Goal: Task Accomplishment & Management: Use online tool/utility

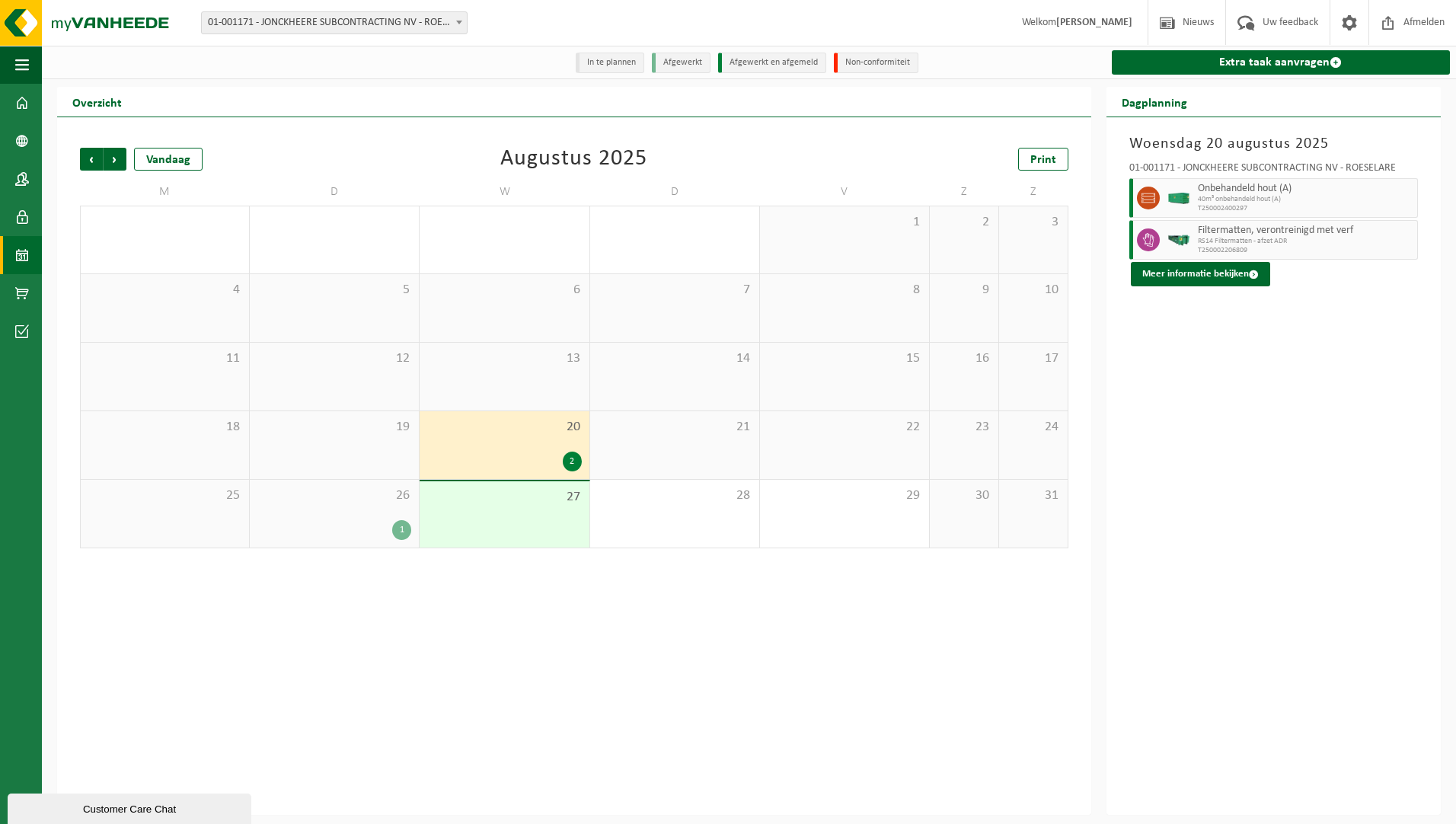
click at [374, 524] on div "1" at bounding box center [334, 531] width 154 height 20
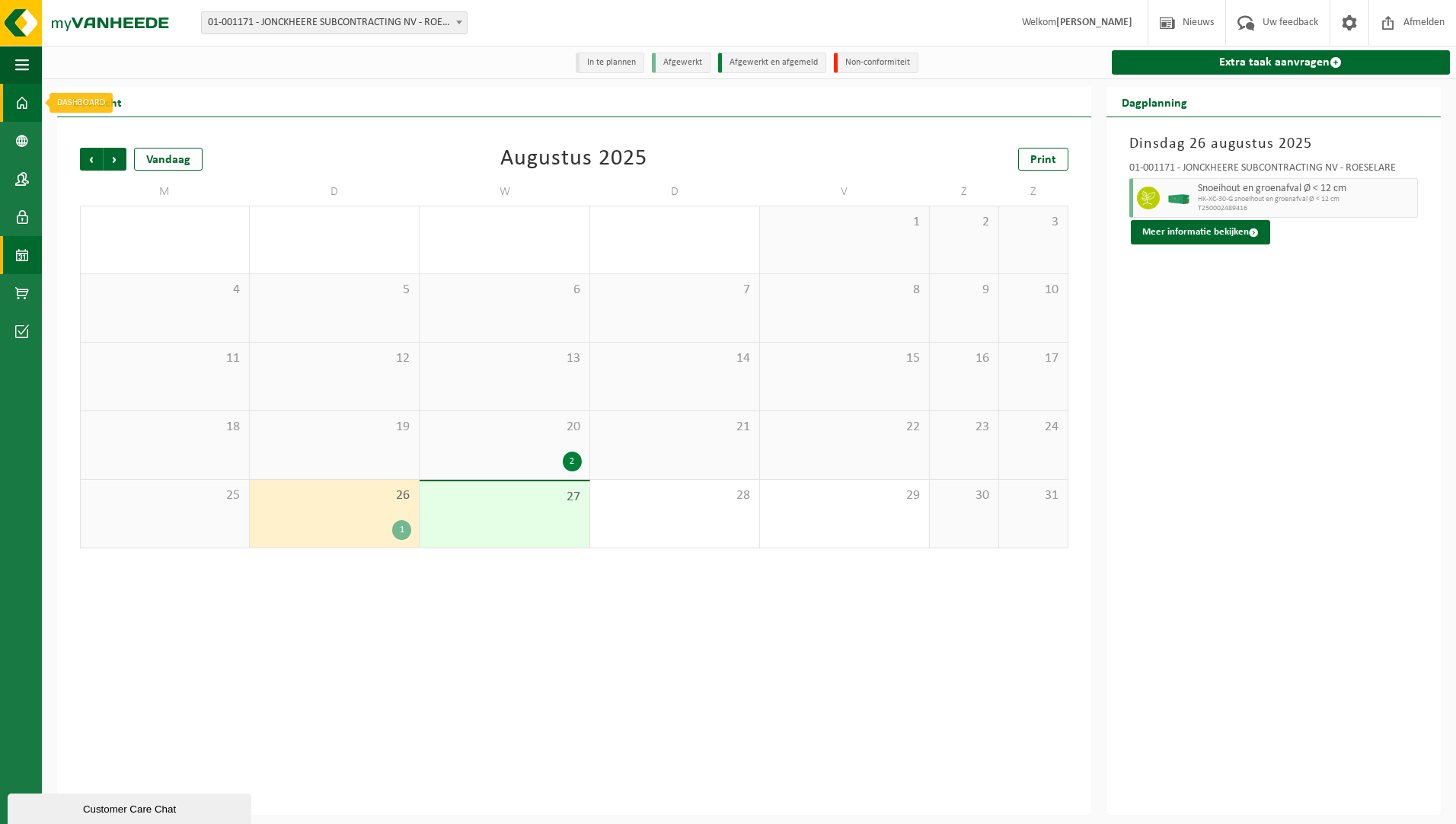
click at [19, 106] on span at bounding box center [22, 102] width 14 height 38
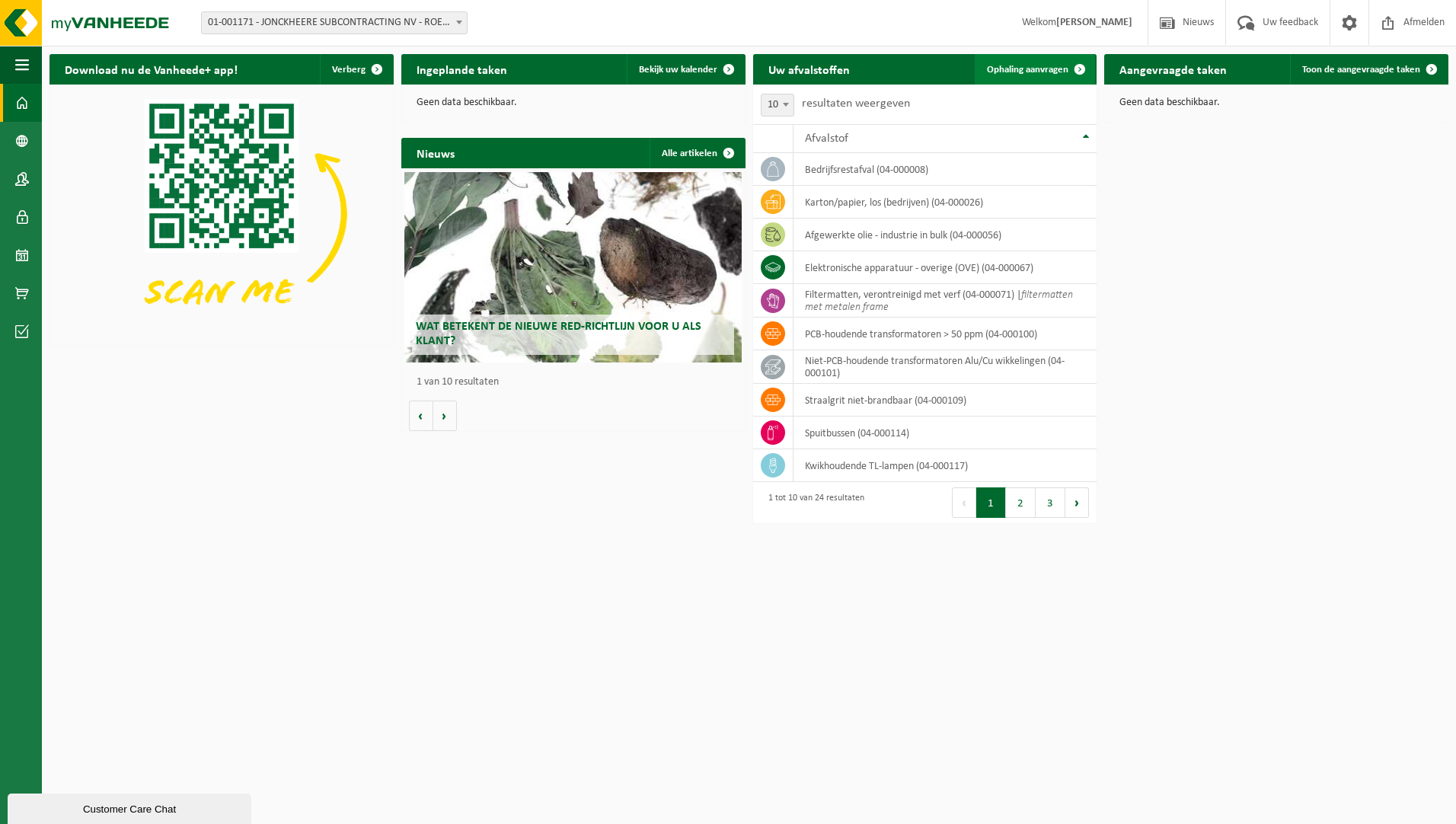
click at [1031, 65] on span "Ophaling aanvragen" at bounding box center [1028, 70] width 82 height 10
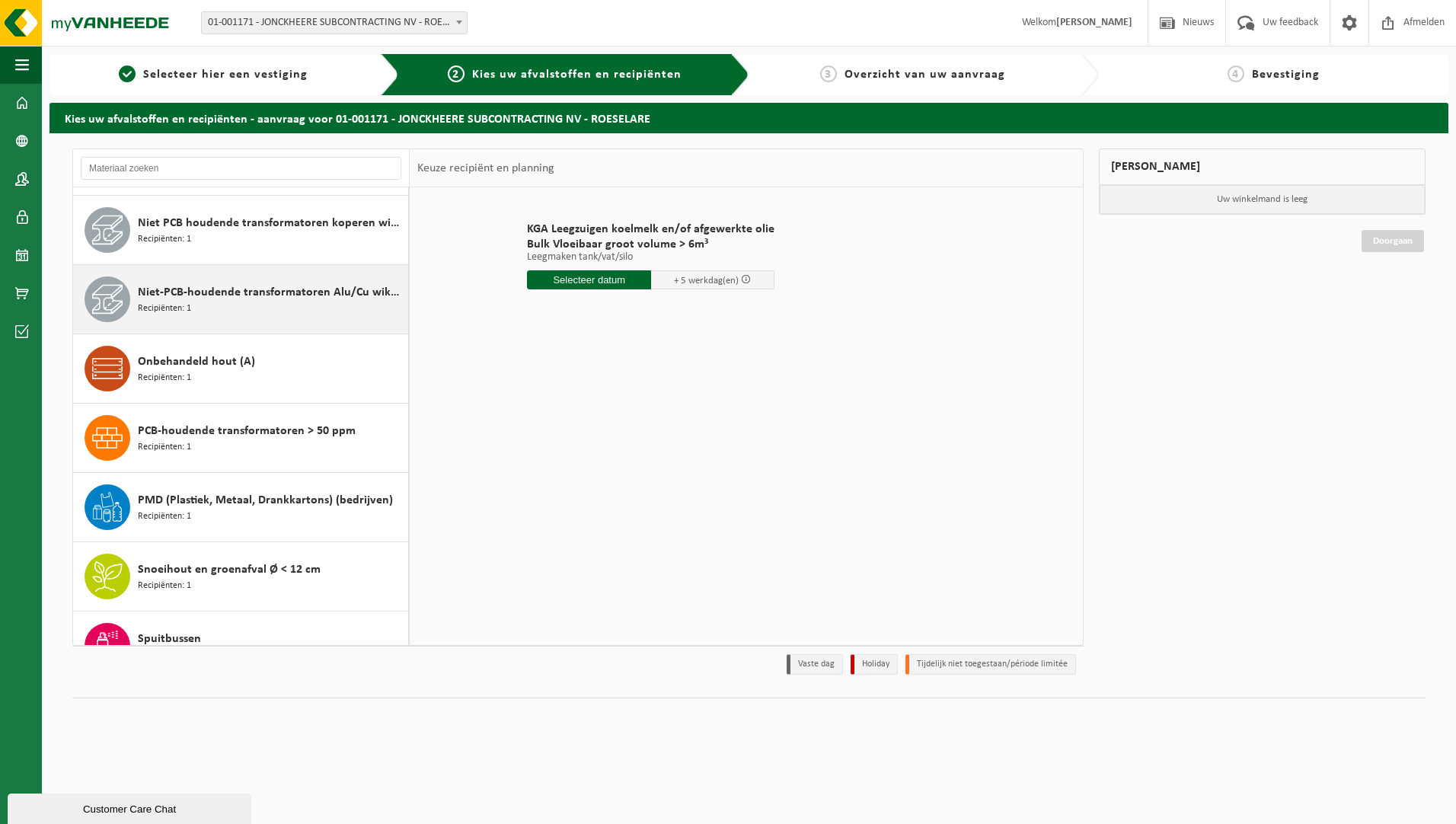
scroll to position [914, 0]
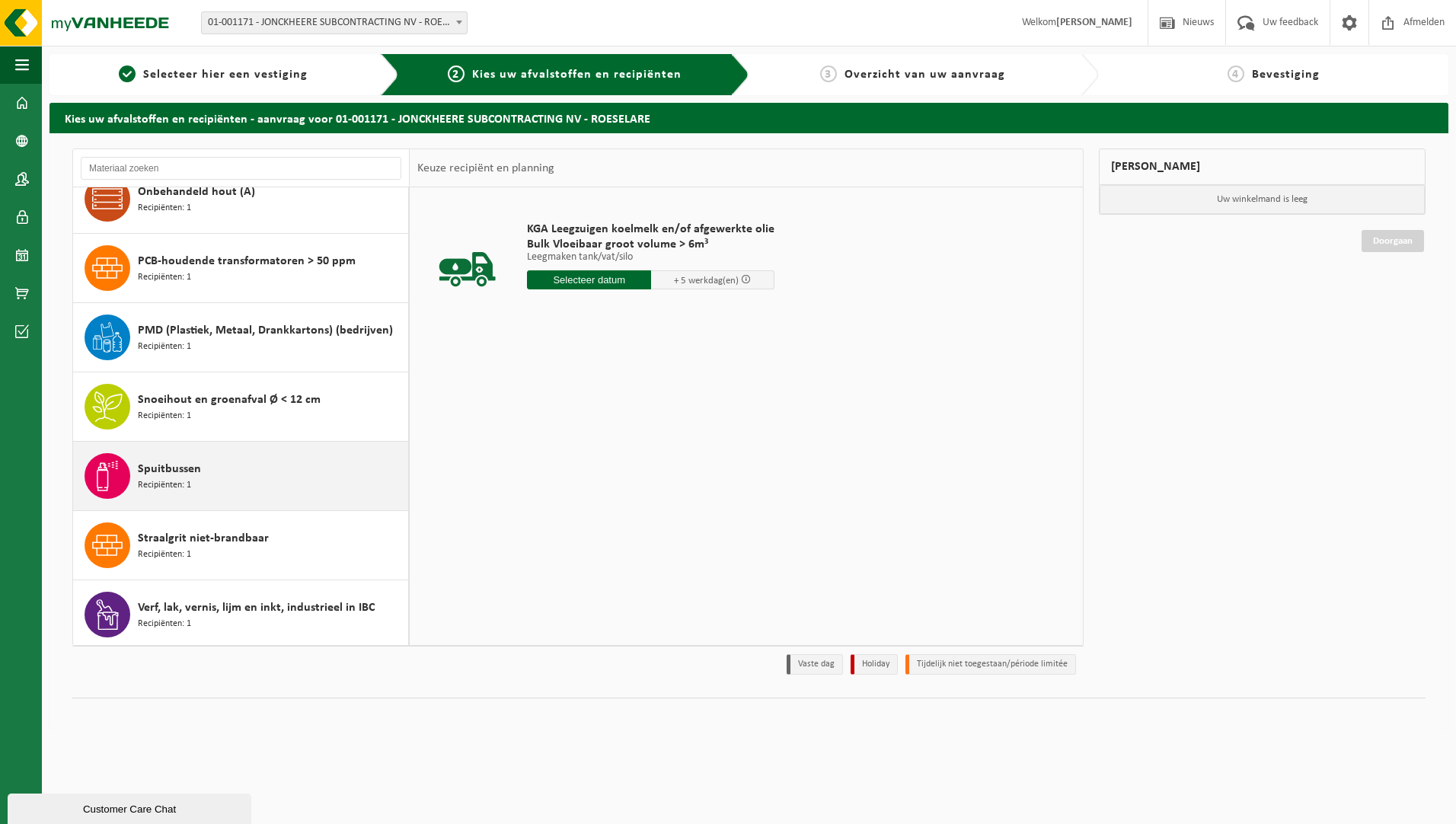
click at [224, 456] on div "Spuitbussen Recipiënten: 1" at bounding box center [271, 476] width 266 height 46
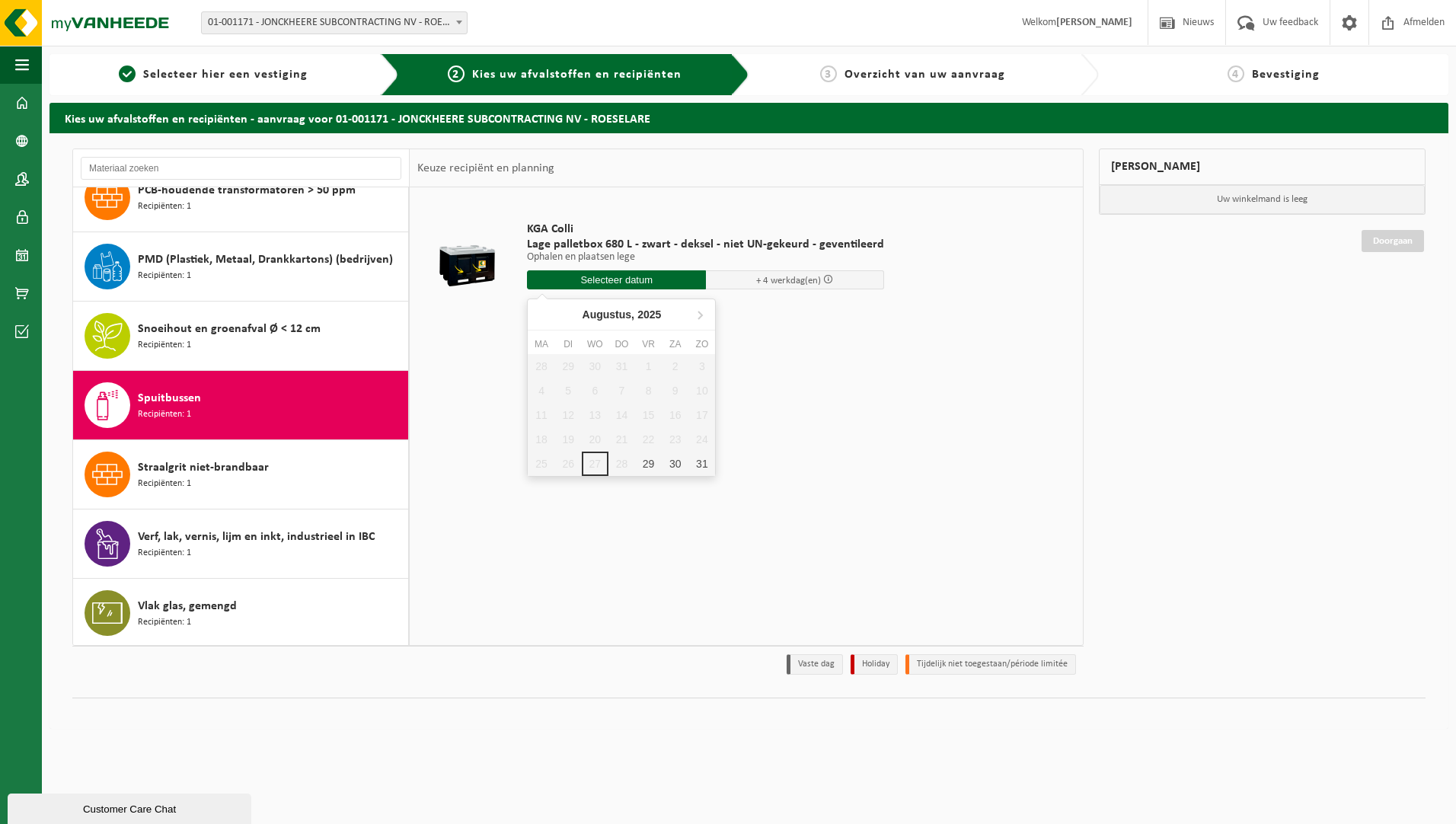
click at [642, 288] on input "text" at bounding box center [616, 280] width 179 height 19
click at [655, 464] on div "29" at bounding box center [648, 464] width 27 height 25
type input "Van 2025-08-29"
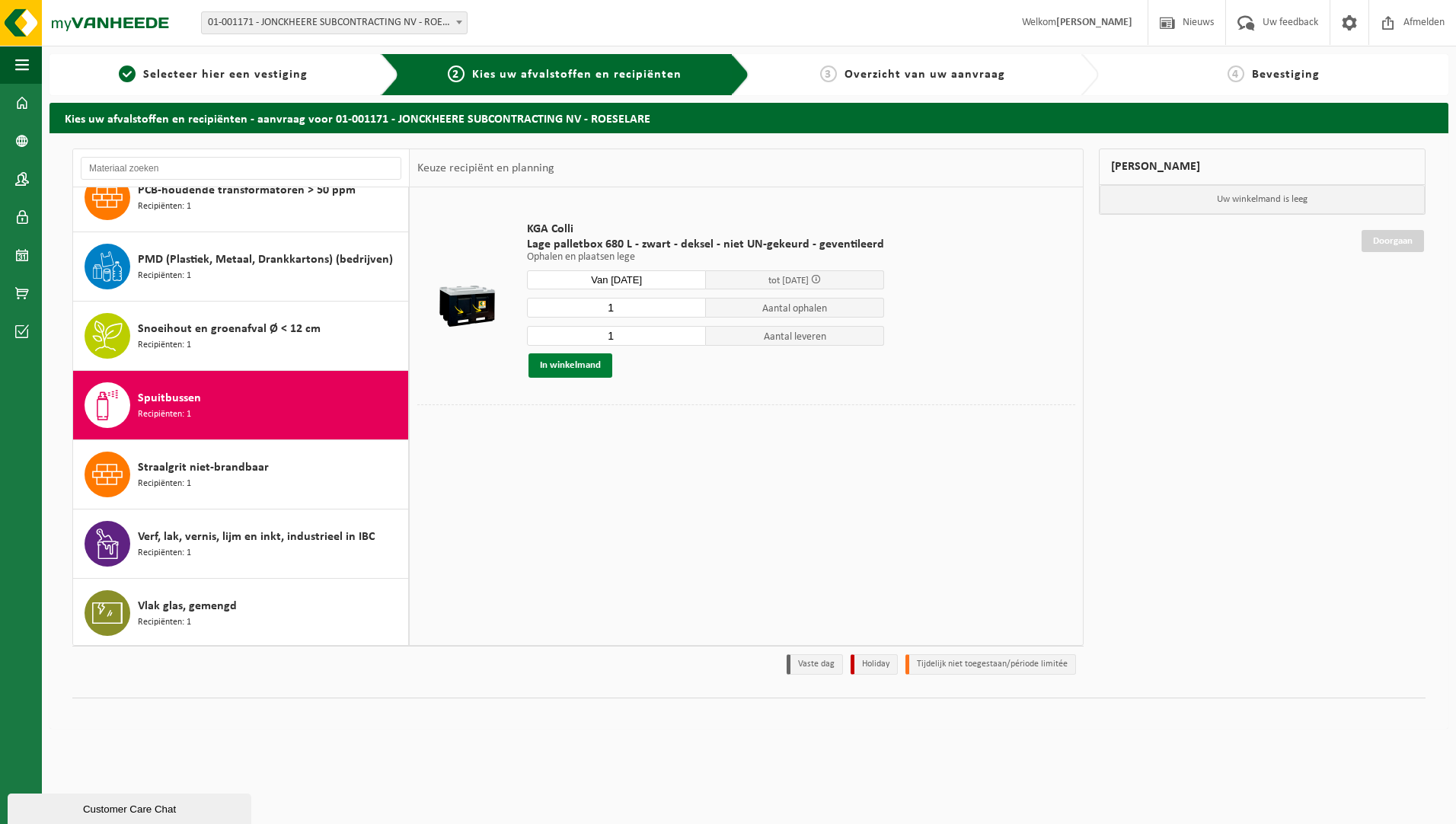
click at [600, 365] on button "In winkelmand" at bounding box center [570, 366] width 83 height 25
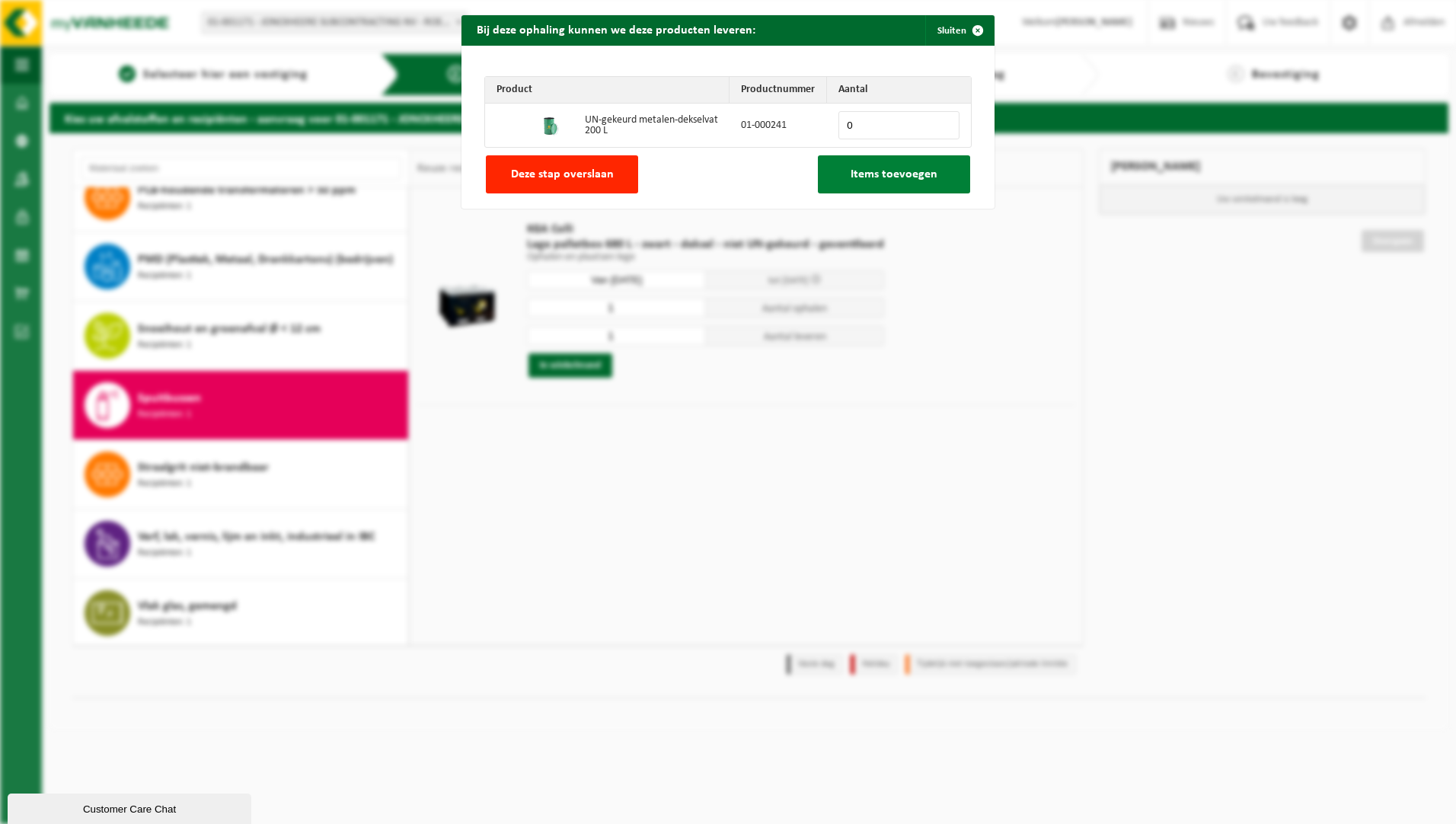
click at [932, 175] on button "Items toevoegen" at bounding box center [893, 174] width 152 height 38
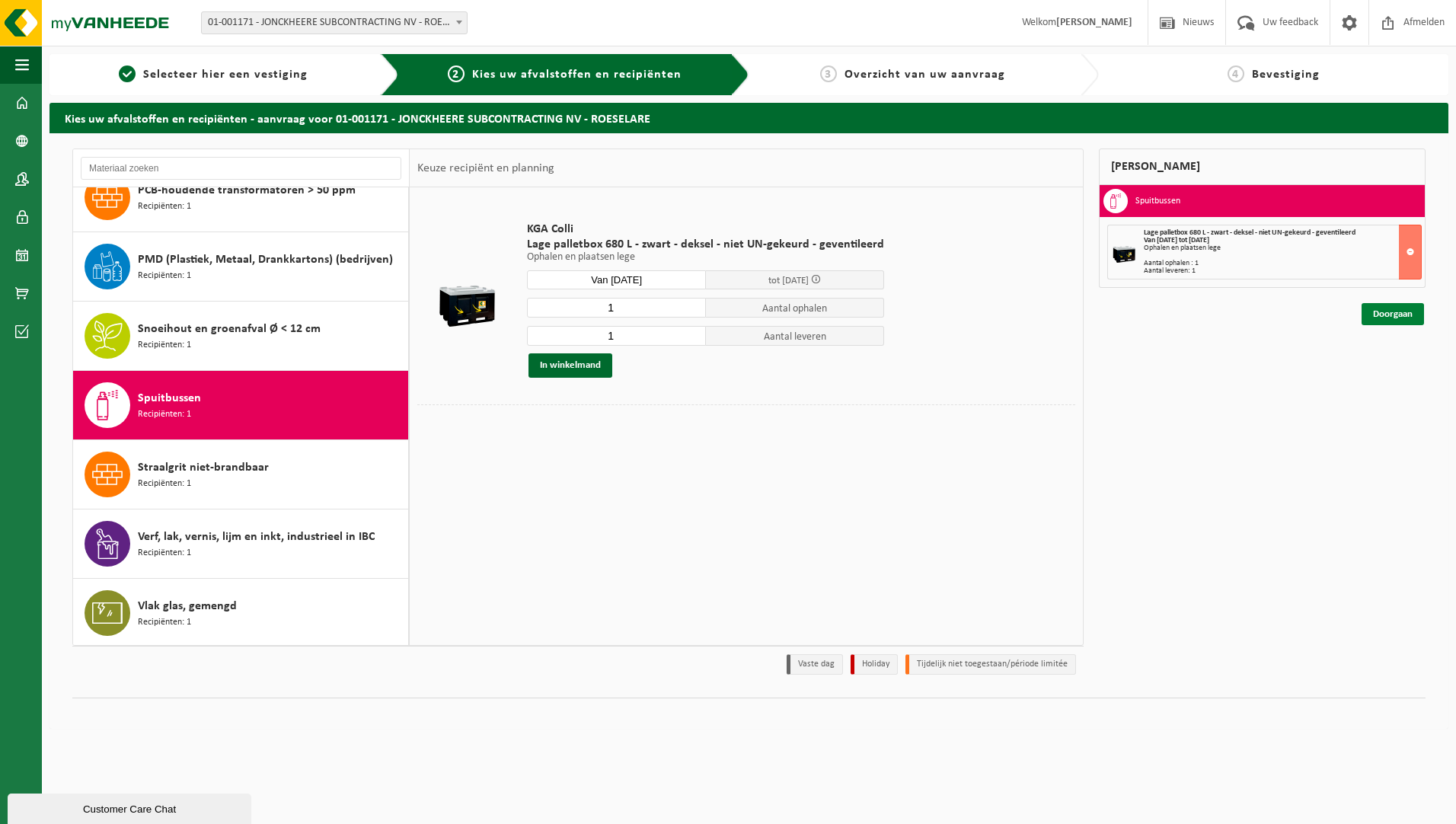
click at [1390, 315] on link "Doorgaan" at bounding box center [1392, 314] width 63 height 22
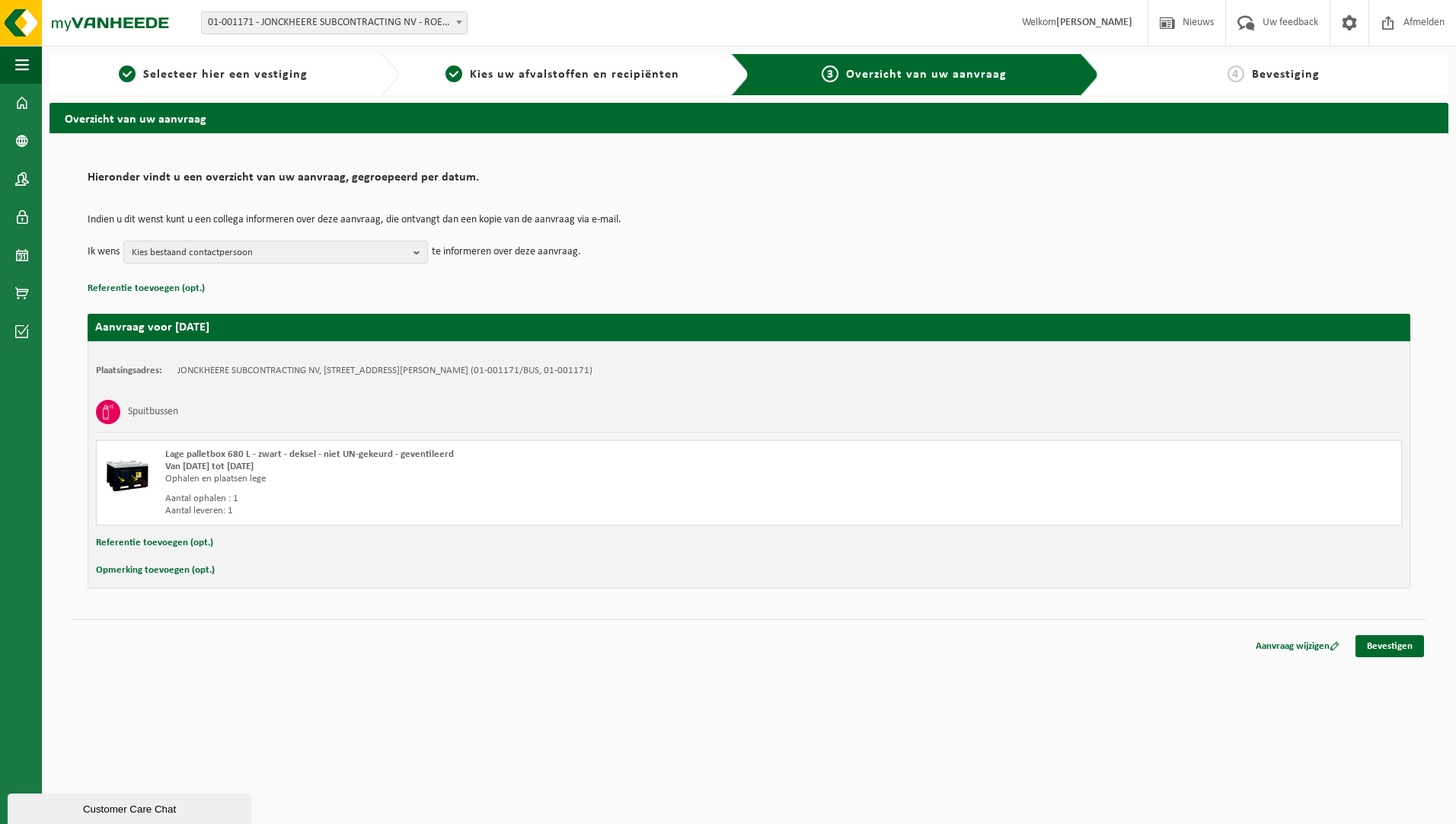
click at [1388, 659] on div "Navigatie Nieuws Uw feedback Afmelden Dashboard Bedrijfsgegevens Contactpersone…" at bounding box center [728, 333] width 1456 height 666
click at [1392, 645] on link "Bevestigen" at bounding box center [1389, 646] width 69 height 22
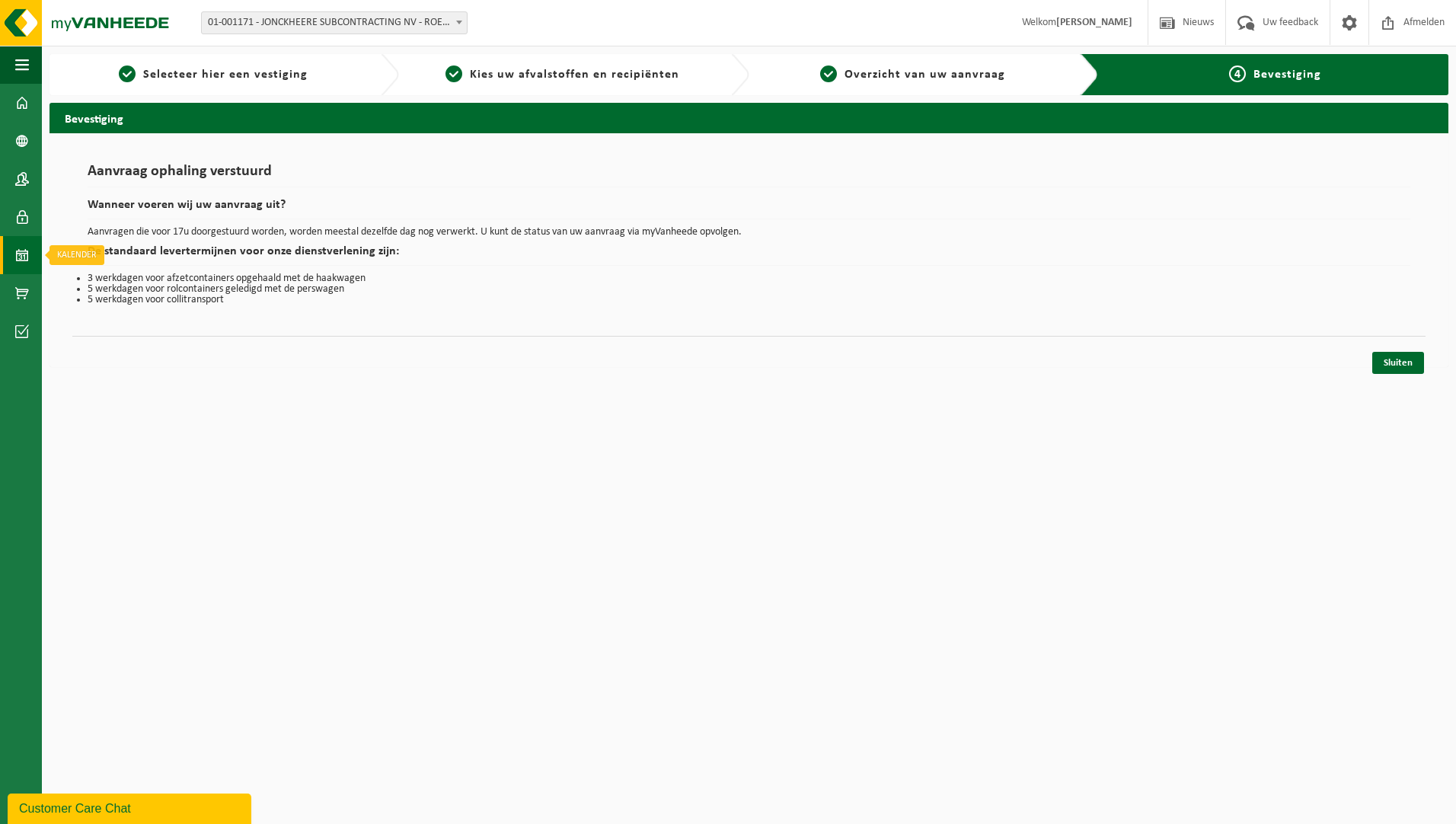
click at [26, 244] on span at bounding box center [22, 255] width 14 height 38
